Goal: Task Accomplishment & Management: Manage account settings

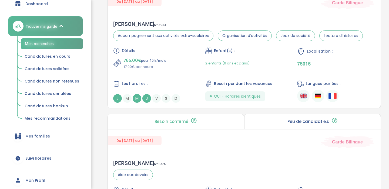
scroll to position [136, 0]
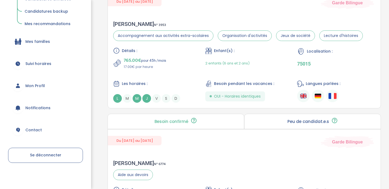
click at [46, 79] on link "Mon Profil" at bounding box center [45, 85] width 75 height 19
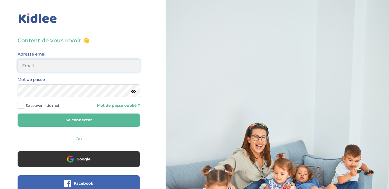
click at [55, 69] on input "email" at bounding box center [79, 65] width 122 height 13
type input "[EMAIL_ADDRESS][DOMAIN_NAME]"
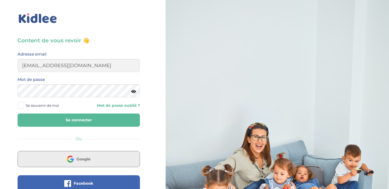
click at [72, 155] on button "Google" at bounding box center [79, 159] width 122 height 16
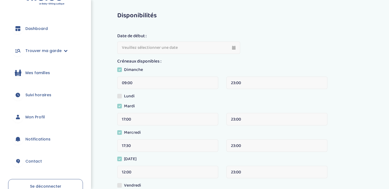
scroll to position [16, 0]
click at [37, 113] on link "Mon Profil" at bounding box center [45, 117] width 75 height 19
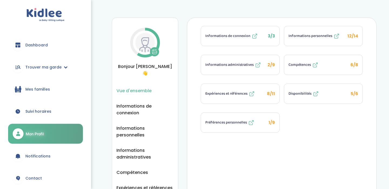
click at [37, 113] on span "Suivi horaires" at bounding box center [38, 112] width 26 height 6
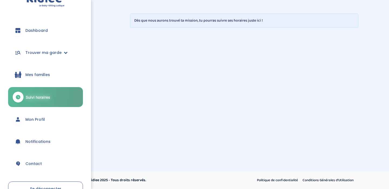
scroll to position [14, 0]
click at [38, 119] on span "Mon Profil" at bounding box center [34, 120] width 19 height 6
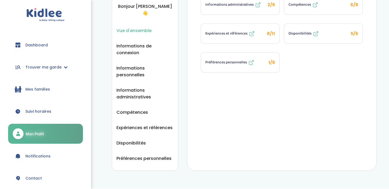
scroll to position [62, 0]
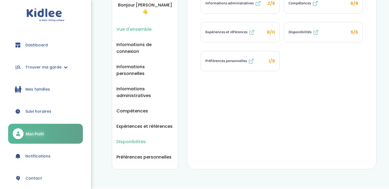
click at [143, 139] on span "Disponibilités" at bounding box center [130, 142] width 29 height 7
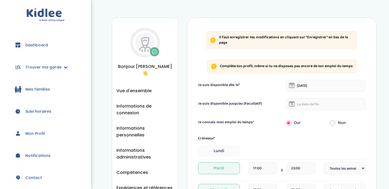
select select "1"
select select "2"
select select "1"
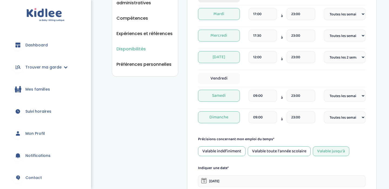
scroll to position [81, 0]
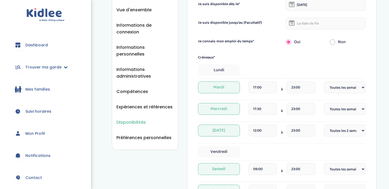
click at [49, 67] on span "Trouver ma garde" at bounding box center [43, 68] width 36 height 6
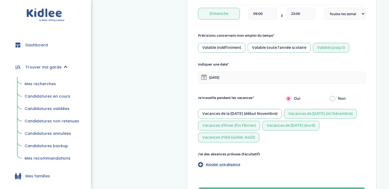
scroll to position [314, 0]
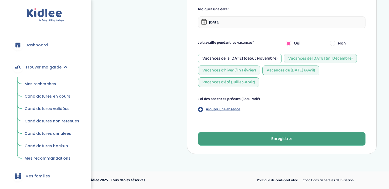
click at [281, 142] on div "Enregistrer" at bounding box center [281, 139] width 21 height 6
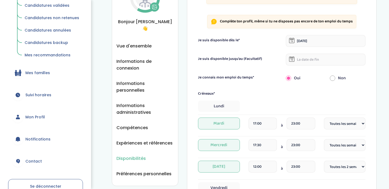
scroll to position [0, 0]
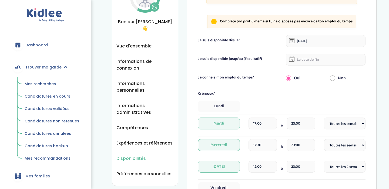
click at [50, 95] on span "Candidatures en cours" at bounding box center [48, 96] width 46 height 5
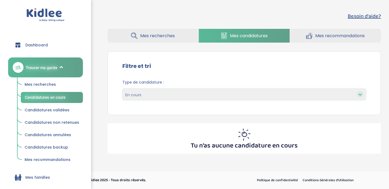
click at [173, 39] on link "Mes recherches" at bounding box center [153, 36] width 91 height 14
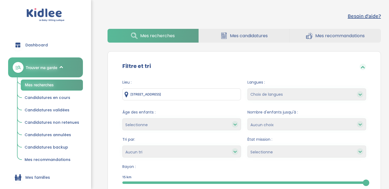
click at [45, 45] on span "Dashboard" at bounding box center [36, 45] width 22 height 6
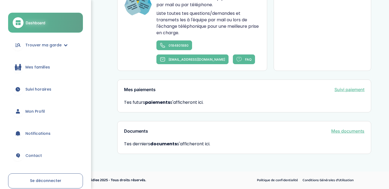
scroll to position [38, 0]
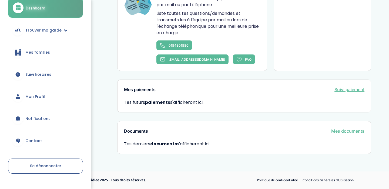
click at [46, 96] on link "Mon Profil" at bounding box center [45, 96] width 75 height 19
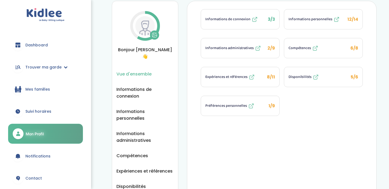
scroll to position [19, 0]
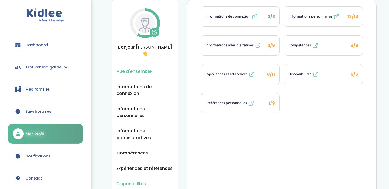
click at [139, 181] on span "Disponibilités" at bounding box center [130, 184] width 29 height 7
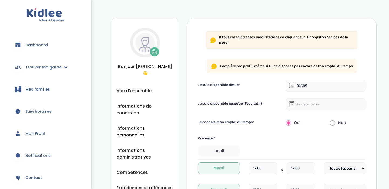
select select "1"
select select "2"
select select "1"
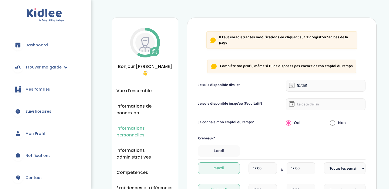
click at [155, 125] on span "Informations personnelles" at bounding box center [144, 132] width 57 height 14
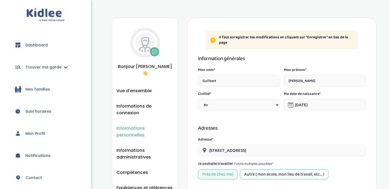
select select "0"
click at [46, 15] on img at bounding box center [45, 15] width 38 height 14
